Goal: Information Seeking & Learning: Find specific fact

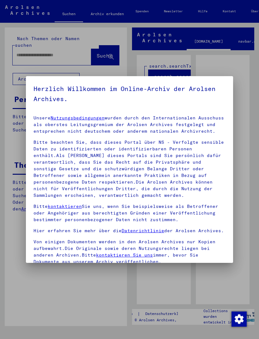
click at [156, 177] on p "Bitte beachten Sie, dass dieses Portal über NS - Verfolgte sensible Daten zu id…" at bounding box center [130, 169] width 192 height 60
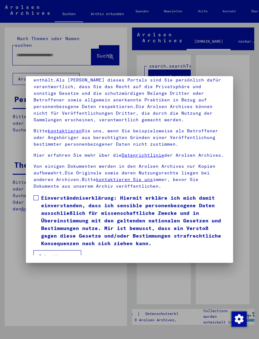
scroll to position [83, 0]
click at [72, 225] on button "Ich stimme zu" at bounding box center [58, 256] width 48 height 12
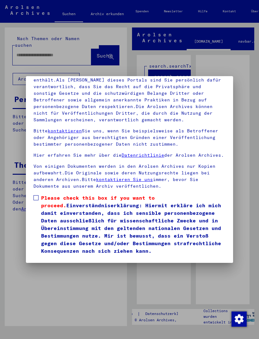
click at [40, 194] on label "Please check this box if you want to proceed. Einverständniserklärung: Hiermit …" at bounding box center [130, 224] width 192 height 61
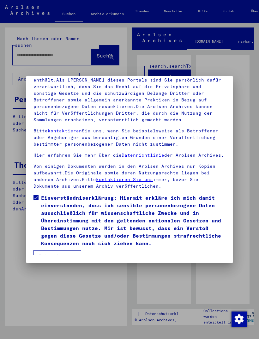
click at [65, 225] on button "Ich stimme zu" at bounding box center [58, 256] width 48 height 12
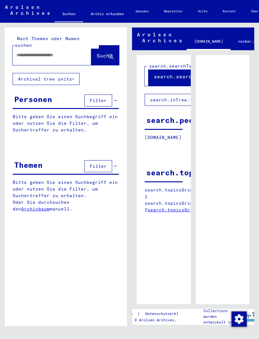
click at [58, 52] on input "text" at bounding box center [46, 55] width 60 height 7
type input "******"
click at [63, 73] on button "Archival tree units" at bounding box center [46, 79] width 67 height 12
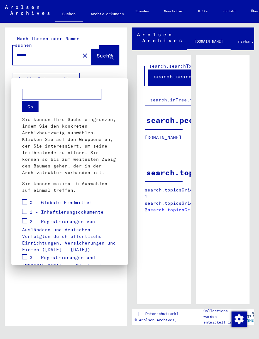
click at [102, 77] on div at bounding box center [129, 169] width 259 height 339
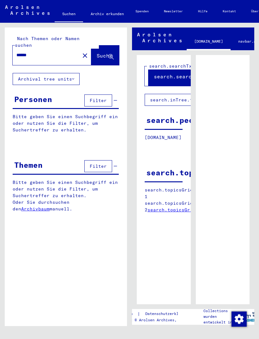
click at [100, 55] on button "Suche" at bounding box center [105, 56] width 28 height 20
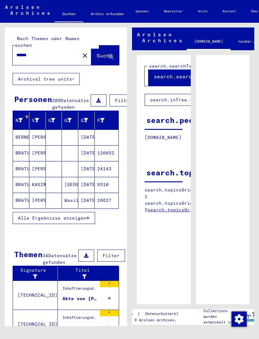
click at [87, 218] on icon "button" at bounding box center [87, 218] width 3 height 4
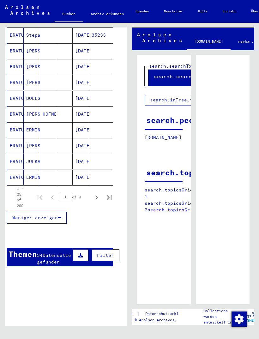
scroll to position [339, 5]
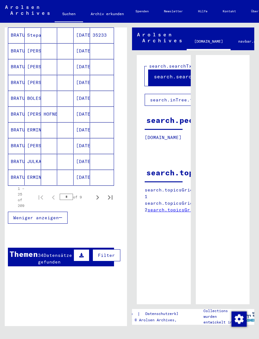
click at [98, 198] on icon "Next page" at bounding box center [97, 197] width 3 height 4
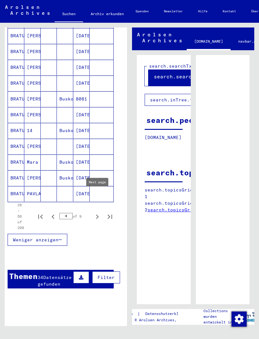
scroll to position [323, 5]
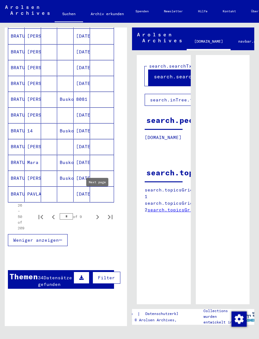
click at [97, 218] on icon "Next page" at bounding box center [97, 217] width 9 height 9
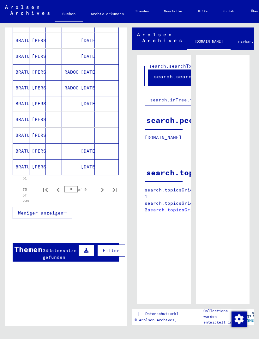
scroll to position [349, 0]
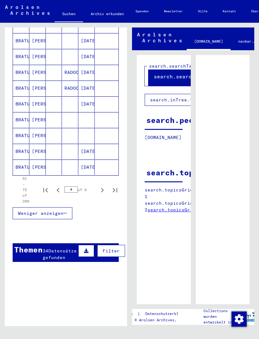
click at [102, 190] on icon "Next page" at bounding box center [102, 190] width 9 height 9
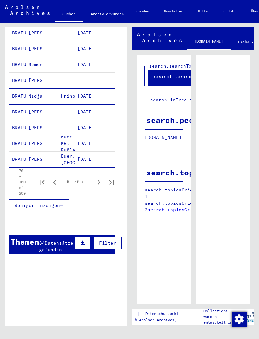
scroll to position [355, 3]
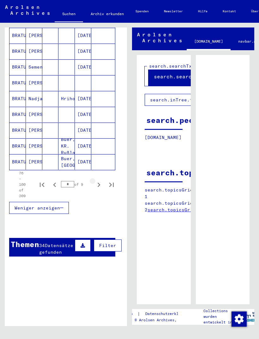
click at [99, 185] on icon "Next page" at bounding box center [99, 185] width 9 height 9
type input "*"
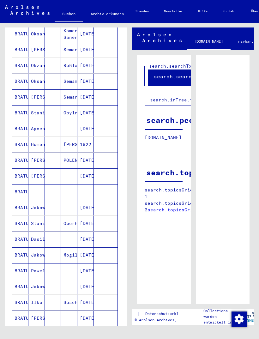
scroll to position [166, 1]
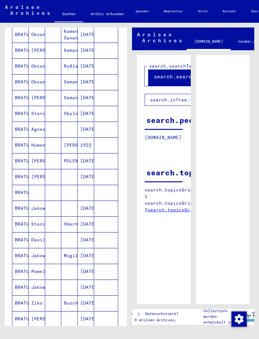
click at [98, 191] on mat-cell at bounding box center [106, 192] width 24 height 15
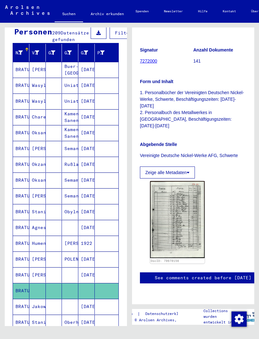
scroll to position [68, 0]
